Goal: Task Accomplishment & Management: Use online tool/utility

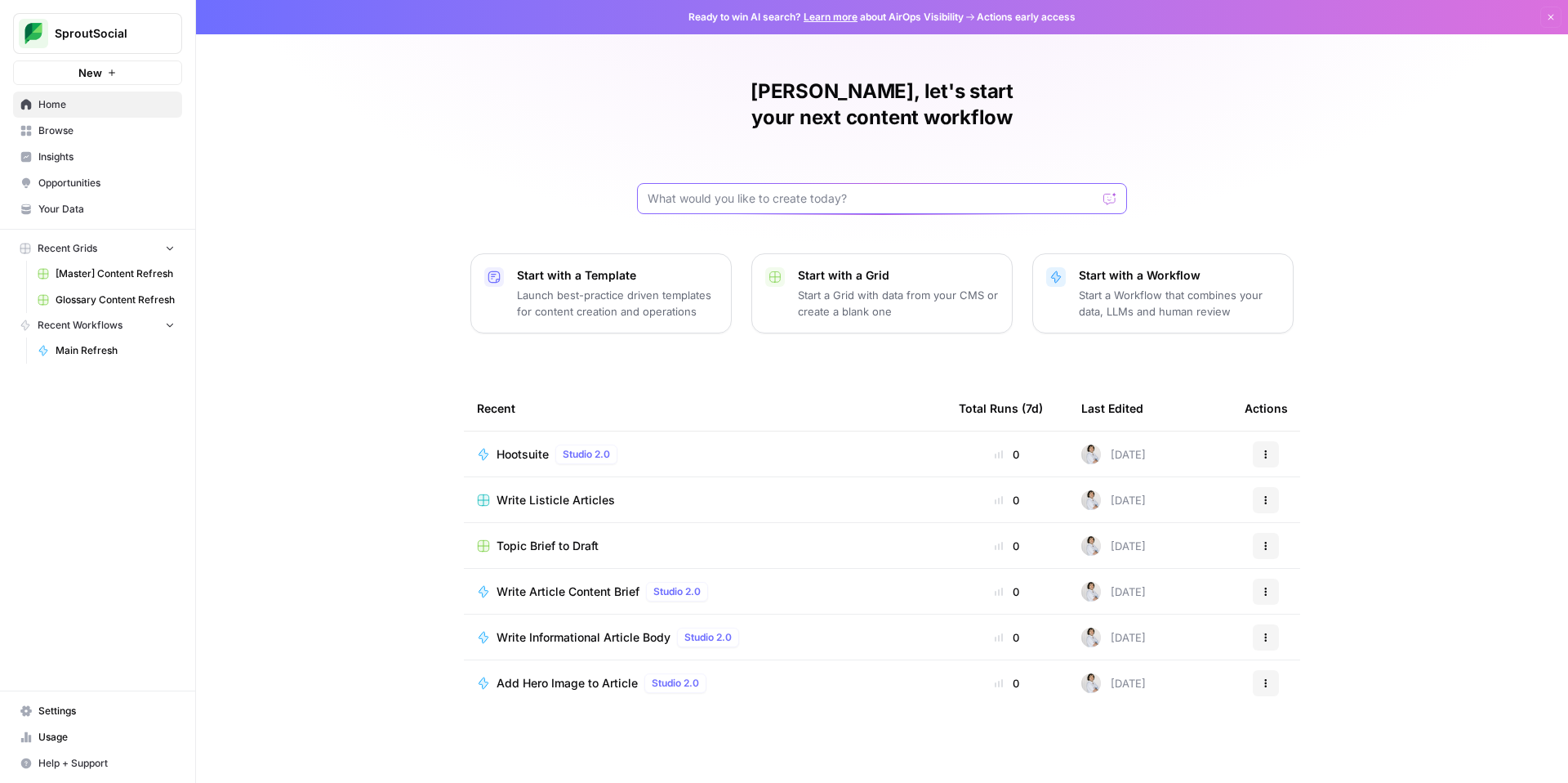
click at [773, 191] on input "text" at bounding box center [872, 198] width 449 height 16
click at [76, 271] on span "[Master] Content Refresh" at bounding box center [115, 273] width 119 height 14
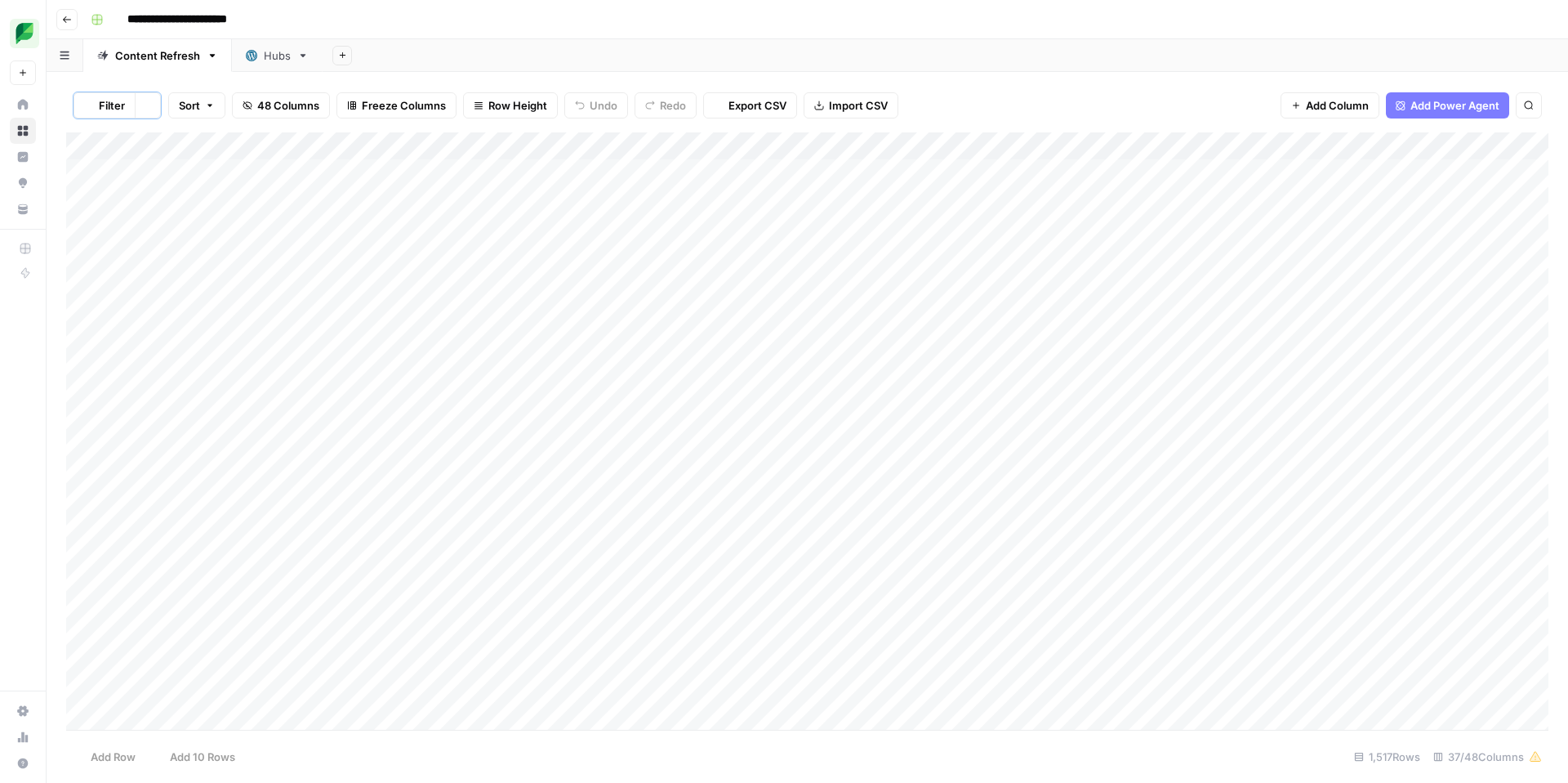
scroll to position [0, 22]
click at [1029, 139] on div "Add Column" at bounding box center [807, 243] width 1482 height 220
click at [949, 260] on span "Sort Ascending" at bounding box center [987, 260] width 143 height 16
click at [150, 106] on icon "button" at bounding box center [148, 106] width 10 height 10
click at [1328, 556] on div "Add Column" at bounding box center [807, 432] width 1482 height 597
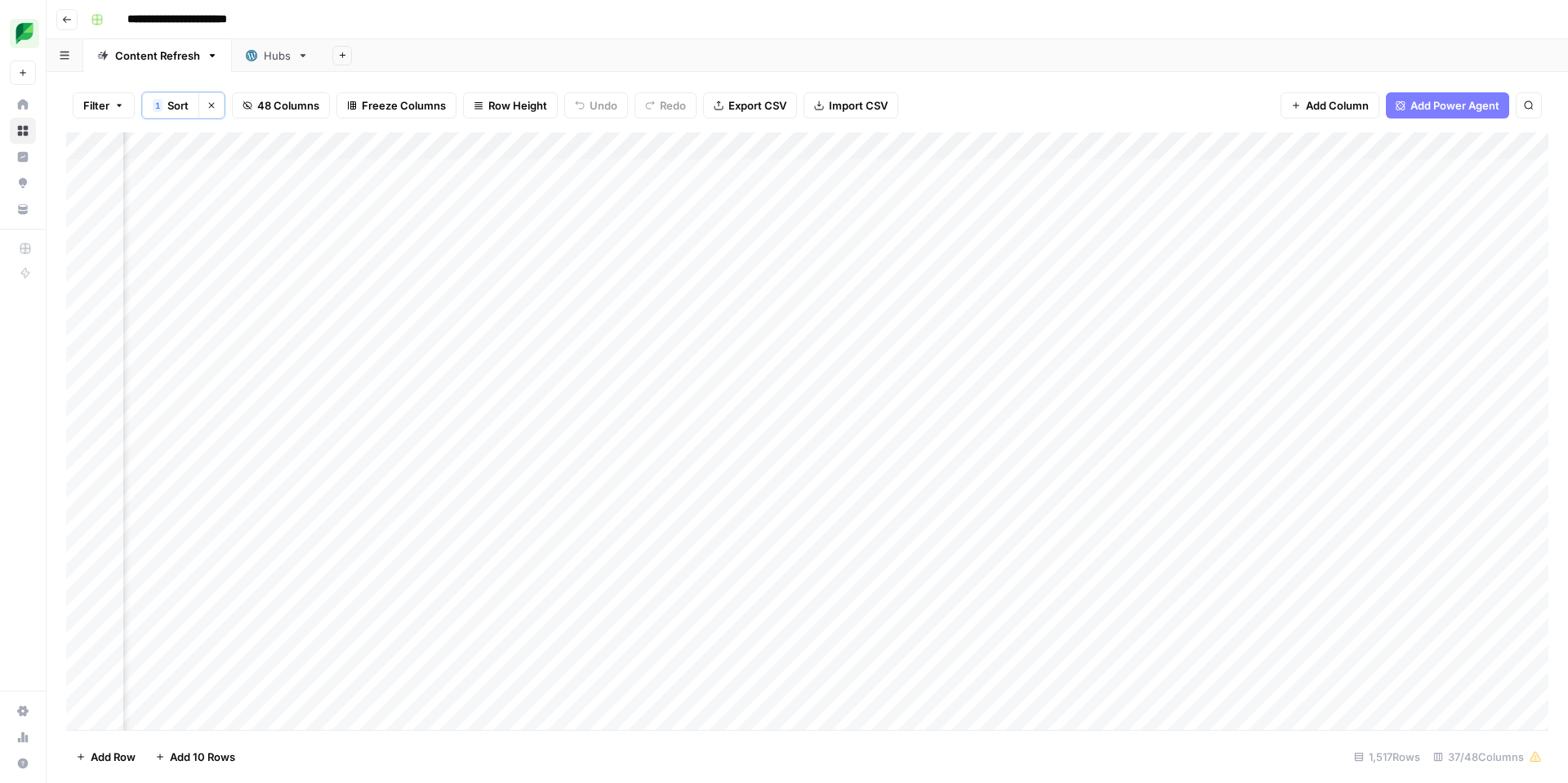
scroll to position [1, 613]
click at [997, 556] on div "Add Column" at bounding box center [807, 432] width 1482 height 597
click at [1176, 564] on div "Add Column" at bounding box center [807, 432] width 1482 height 597
click at [1067, 557] on div "Add Column" at bounding box center [807, 432] width 1482 height 597
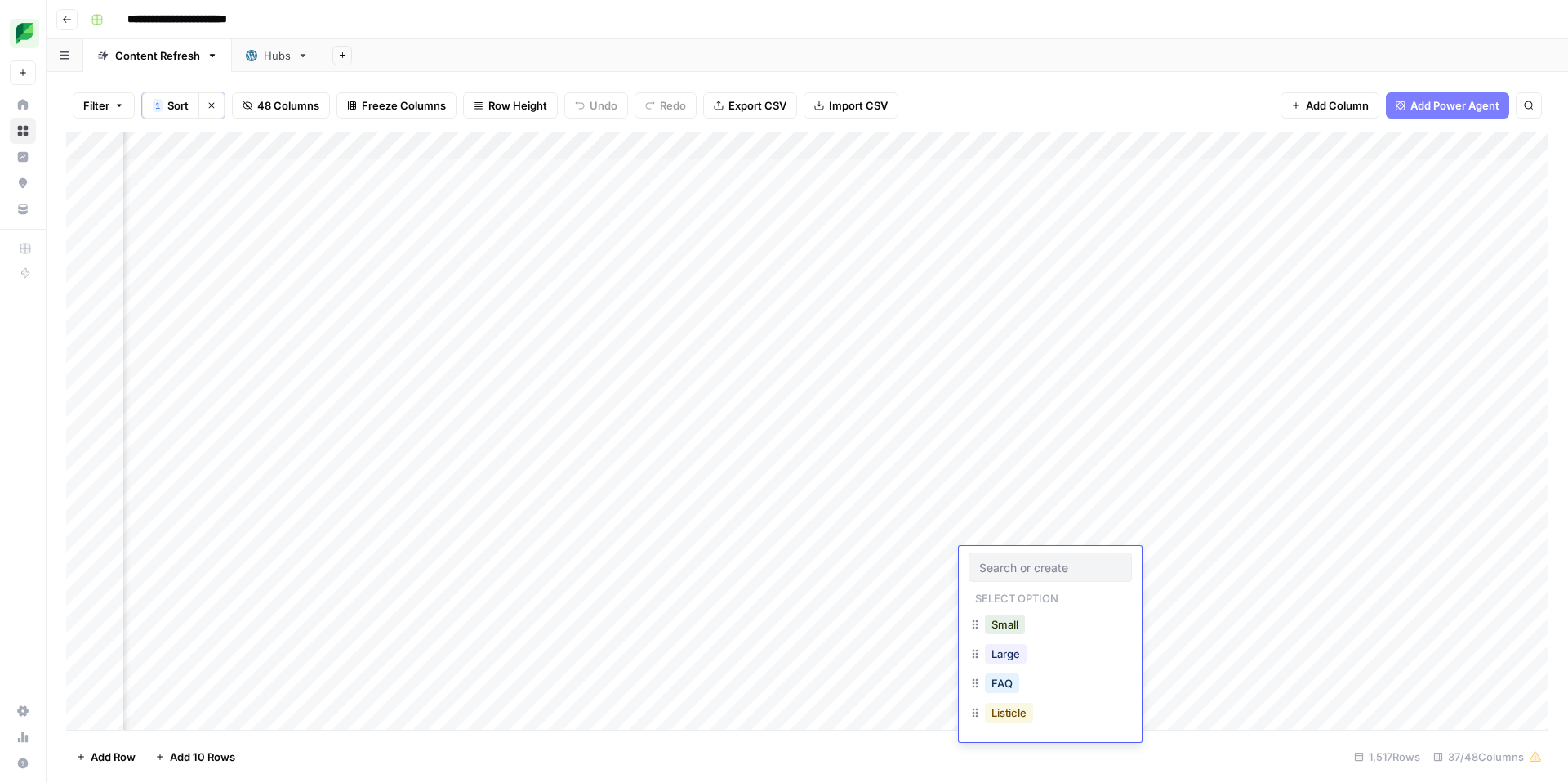
click at [1011, 705] on button "Listicle" at bounding box center [1009, 712] width 48 height 20
click at [1182, 557] on div "Add Column" at bounding box center [807, 432] width 1482 height 597
click at [1241, 558] on div "Add Column" at bounding box center [807, 432] width 1482 height 597
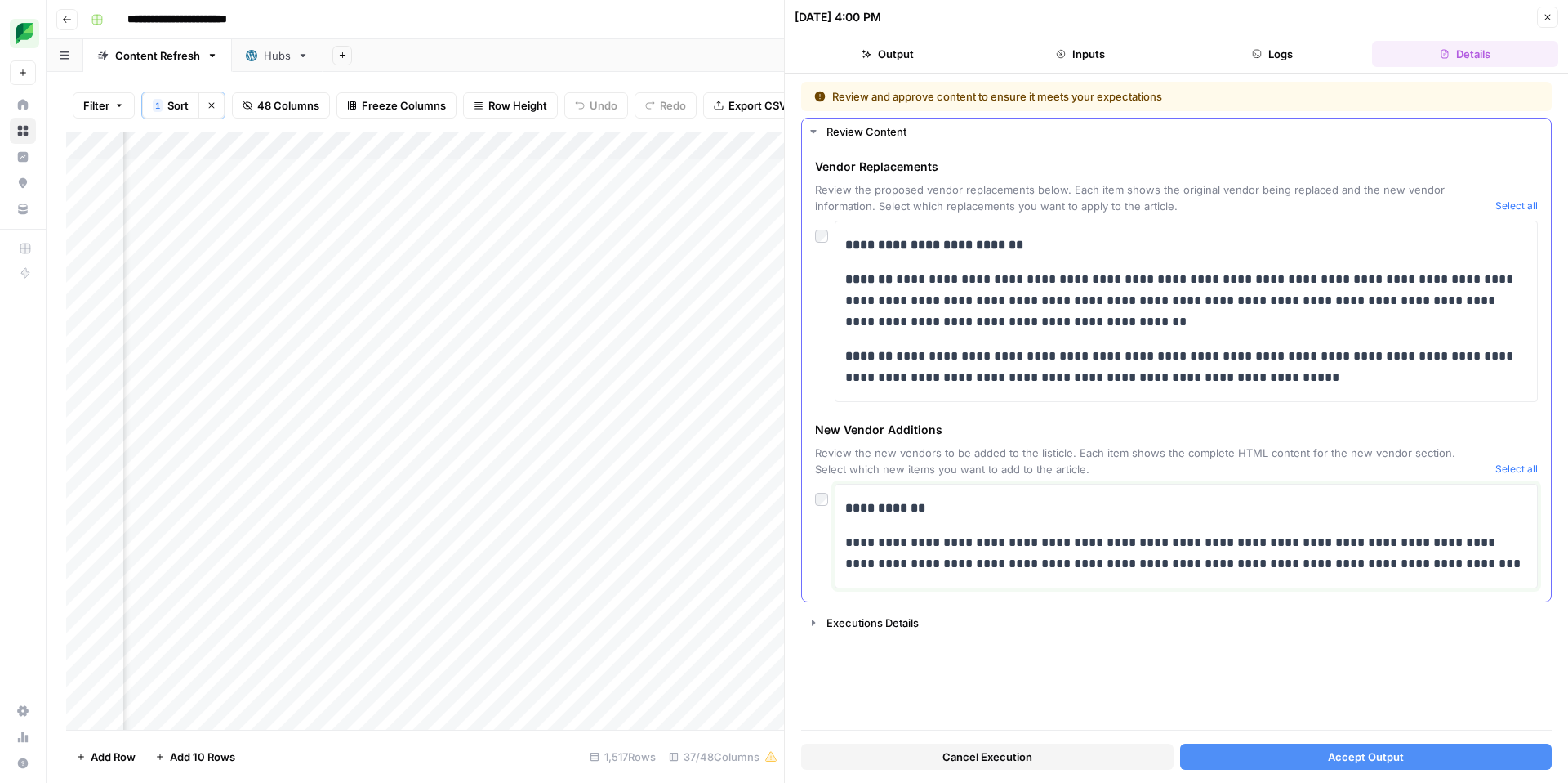
click at [1147, 544] on p "**********" at bounding box center [1187, 553] width 682 height 43
click at [1377, 762] on span "Accept Output" at bounding box center [1366, 756] width 76 height 16
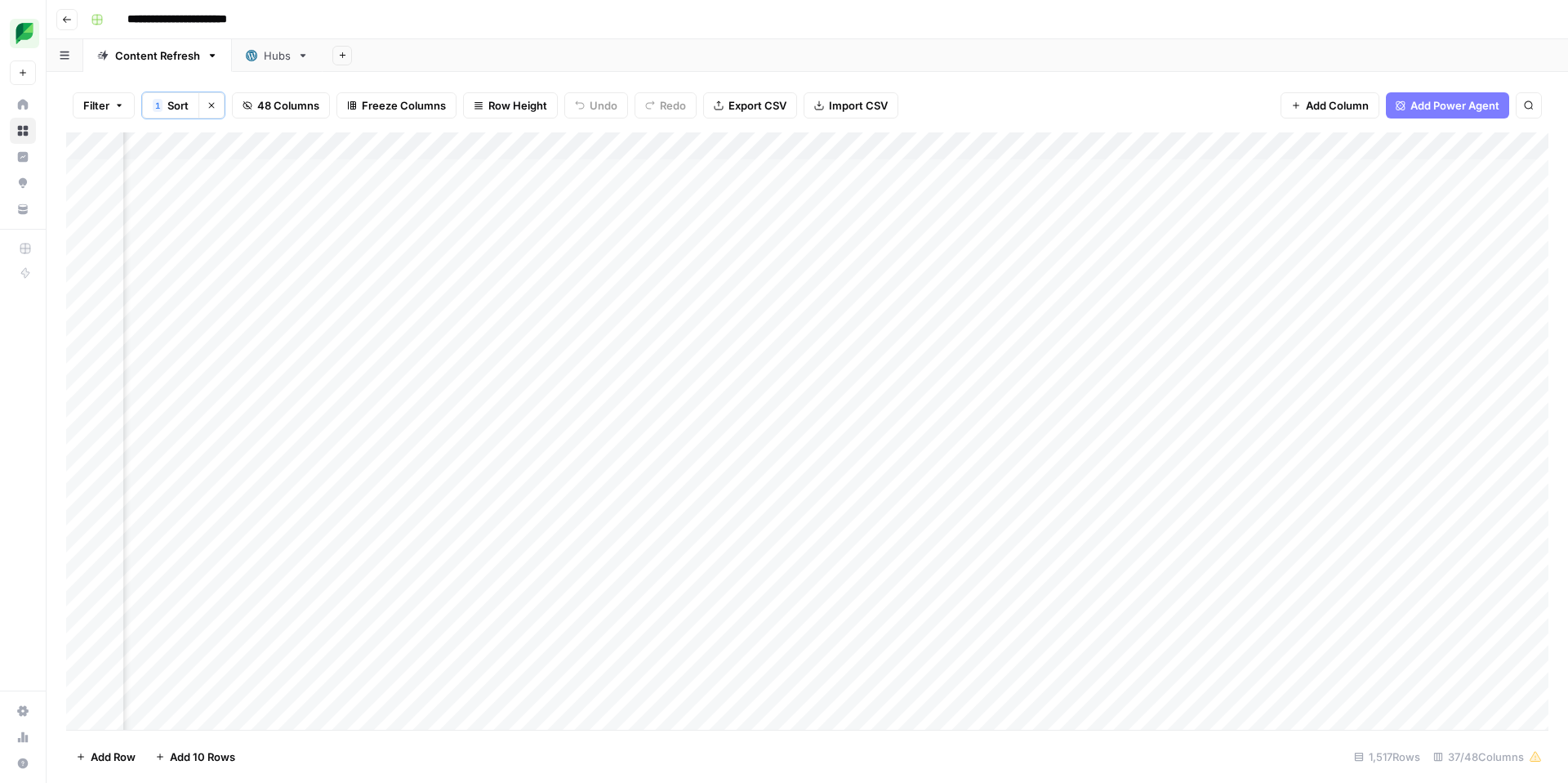
click at [1326, 561] on div "Add Column" at bounding box center [807, 432] width 1482 height 597
click at [1222, 558] on div "Add Column" at bounding box center [807, 432] width 1482 height 597
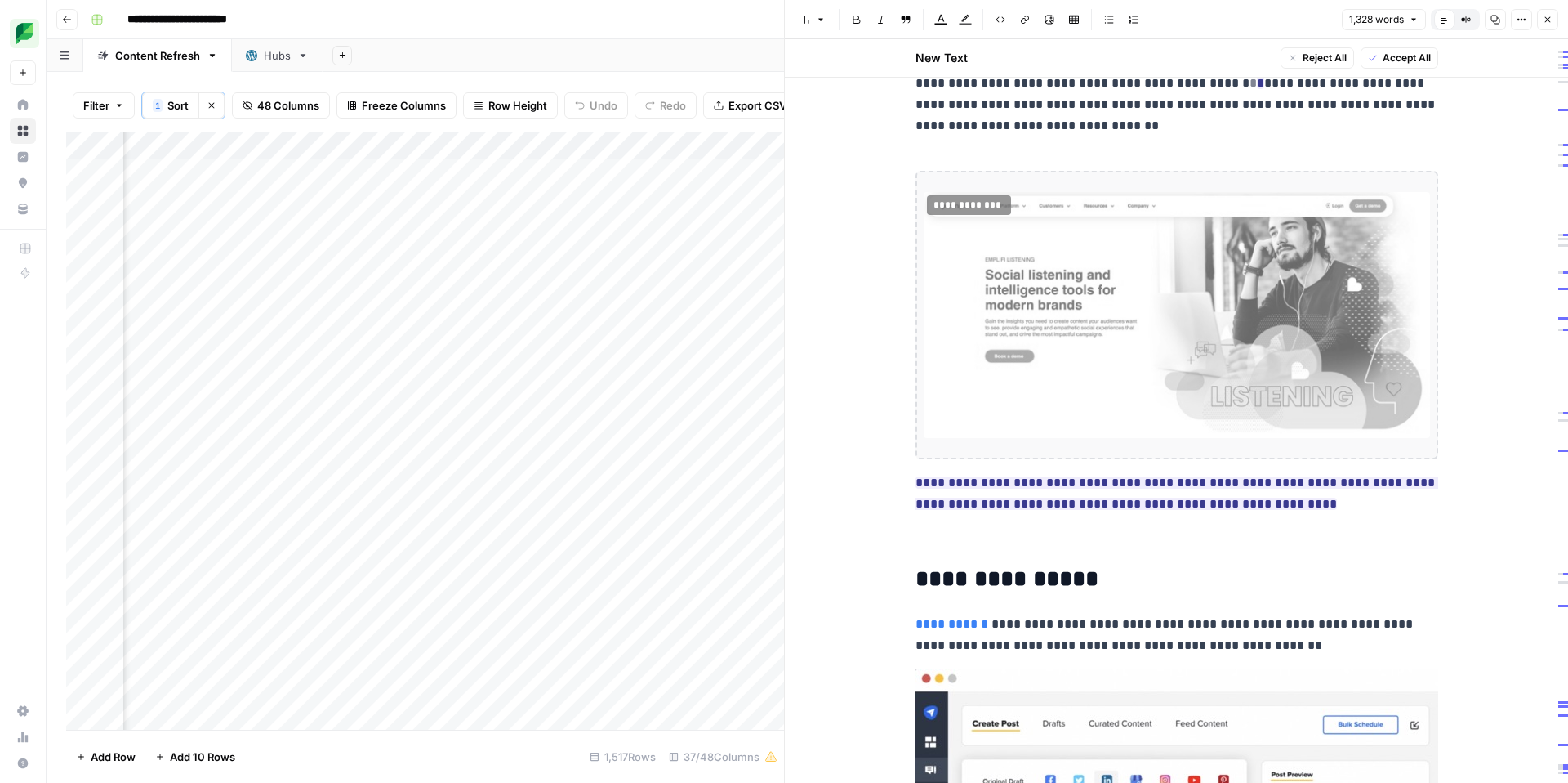
scroll to position [6762, 0]
